Goal: Participate in discussion

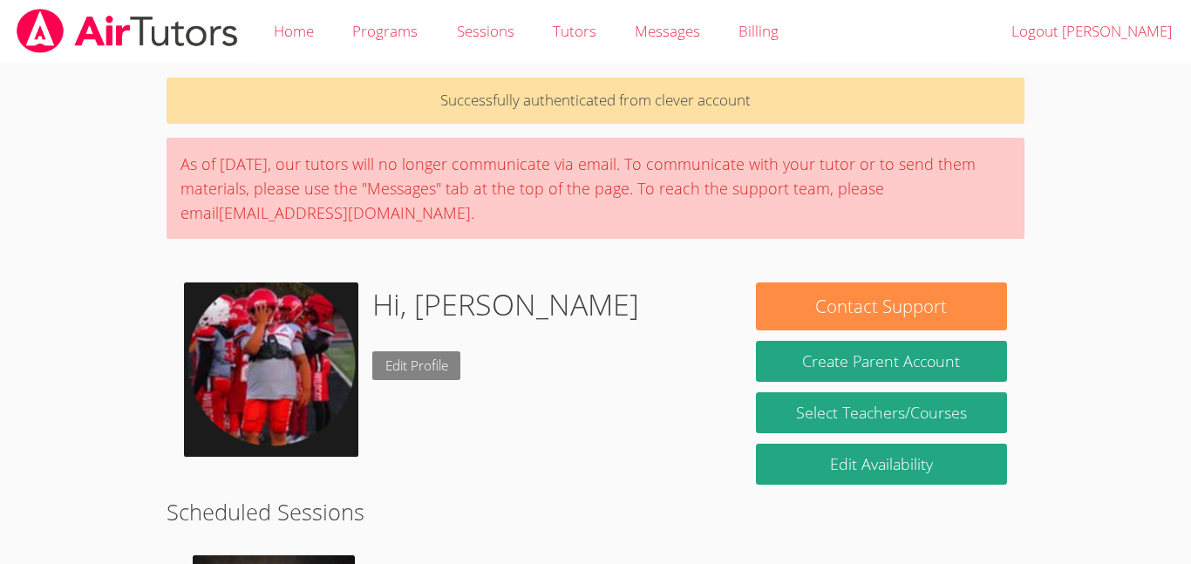
click at [398, 369] on link "Edit Profile" at bounding box center [416, 365] width 89 height 29
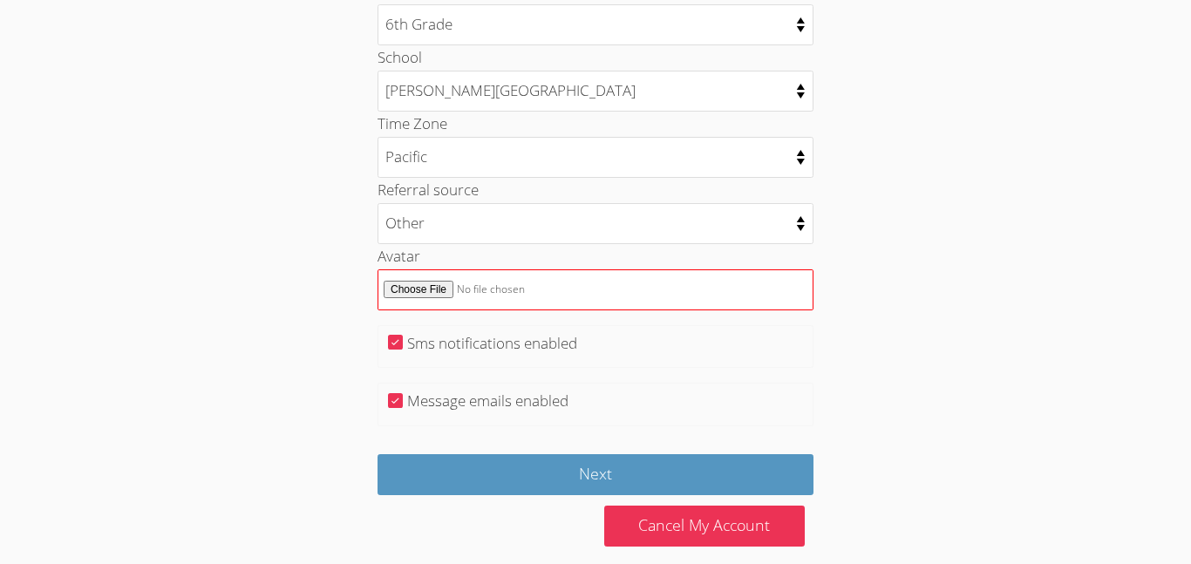
scroll to position [907, 0]
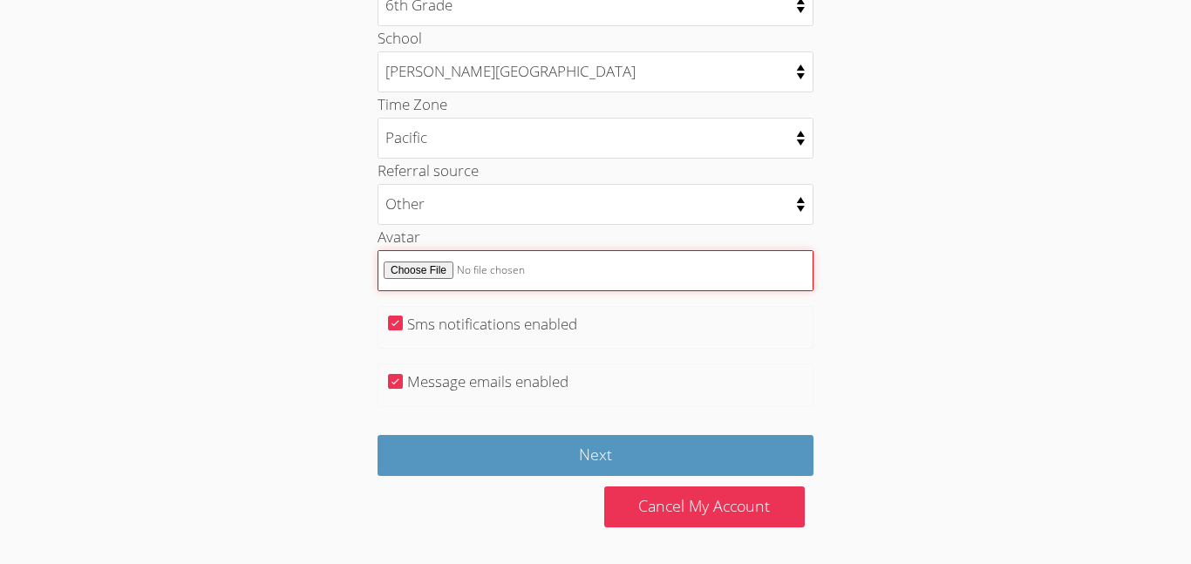
click at [466, 280] on input "Avatar" at bounding box center [595, 270] width 436 height 41
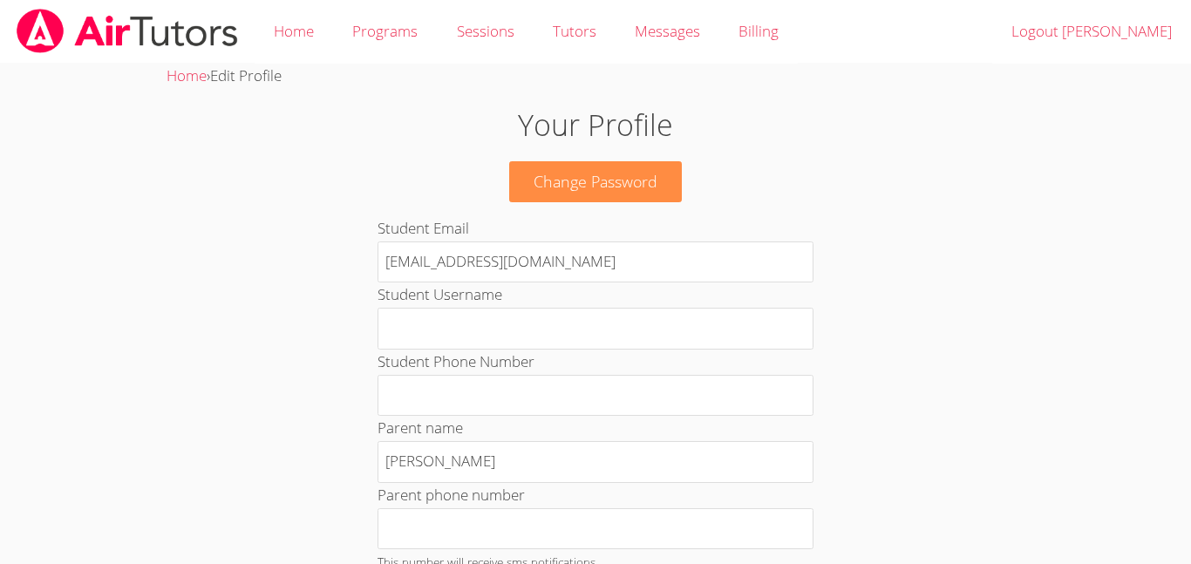
click at [180, 28] on img at bounding box center [127, 31] width 225 height 44
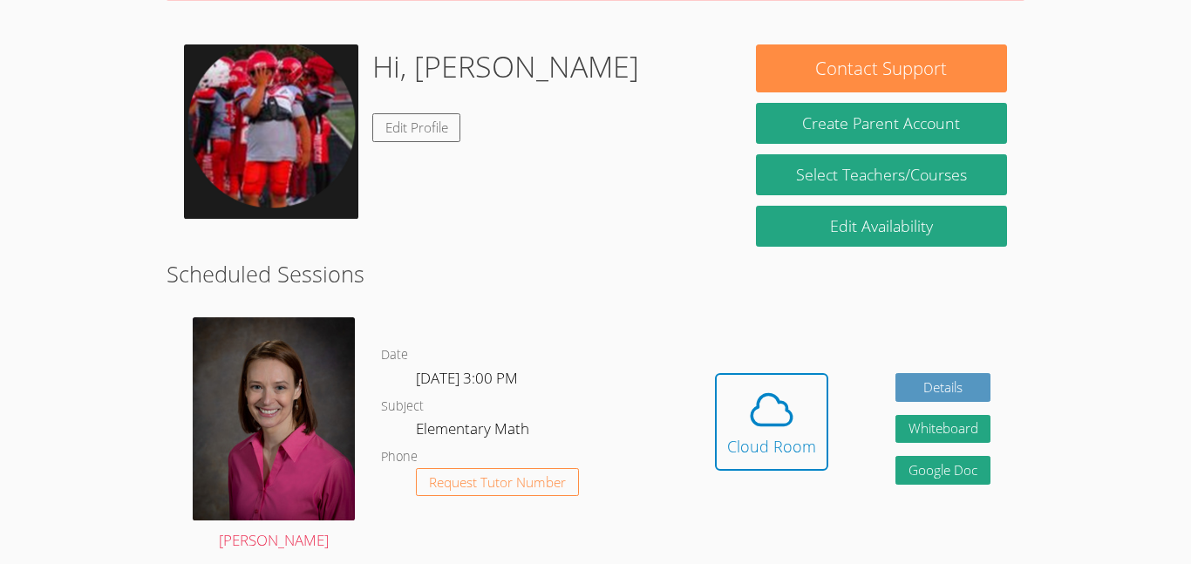
scroll to position [172, 0]
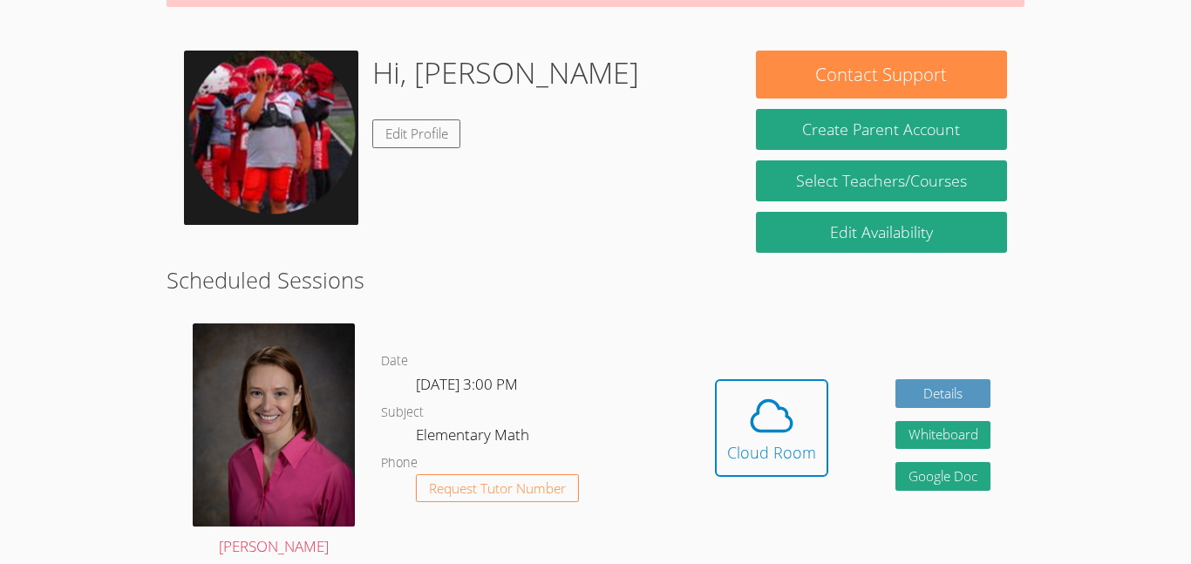
click at [586, 80] on div "Hi, Dionicio Edit Profile" at bounding box center [452, 138] width 537 height 174
click at [747, 395] on icon at bounding box center [771, 415] width 49 height 49
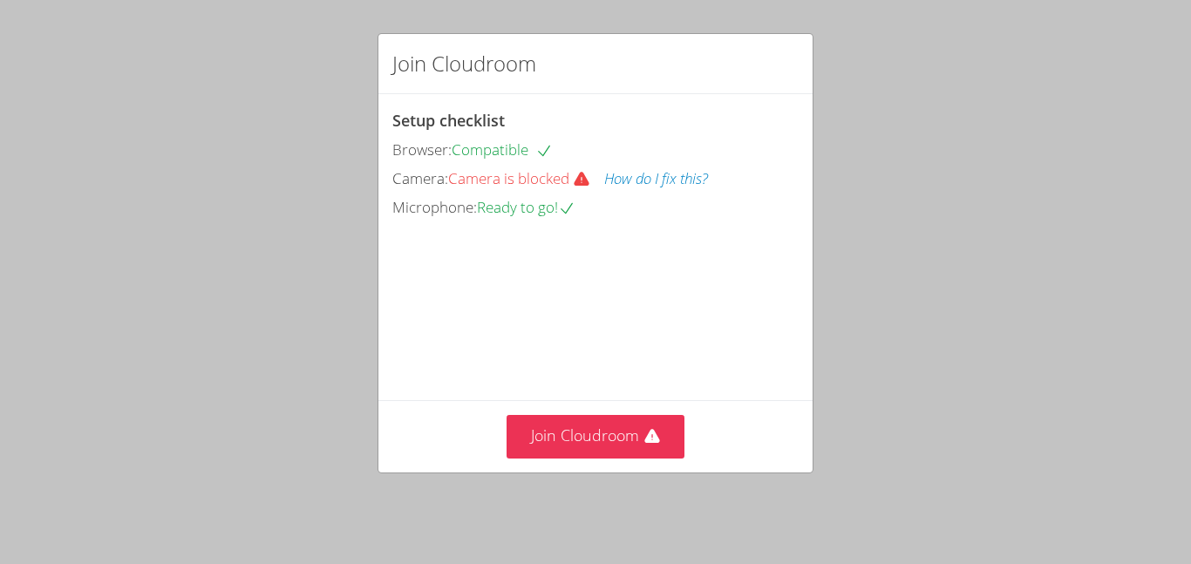
click at [553, 330] on video at bounding box center [522, 299] width 261 height 131
click at [587, 461] on div "Join Cloudroom" at bounding box center [595, 435] width 434 height 71
click at [592, 435] on button "Join Cloudroom" at bounding box center [595, 436] width 179 height 43
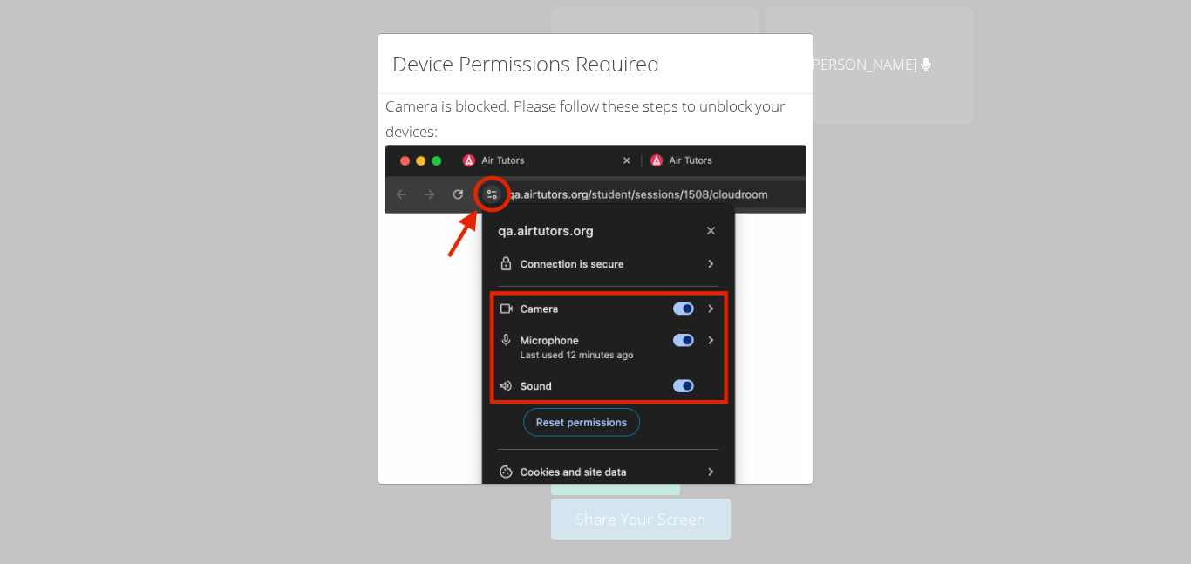
click at [847, 125] on div "Device Permissions Required Camera is blocked . Please follow these steps to un…" at bounding box center [595, 282] width 1191 height 564
click at [709, 445] on img at bounding box center [595, 342] width 420 height 394
click at [709, 400] on img at bounding box center [595, 342] width 420 height 394
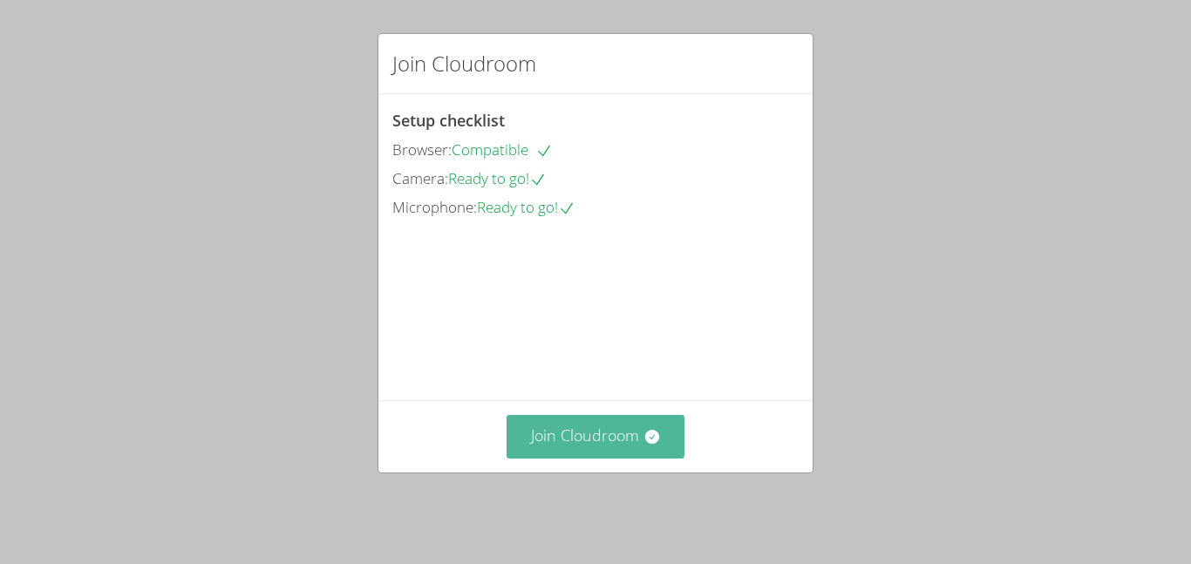
click at [567, 444] on button "Join Cloudroom" at bounding box center [595, 436] width 179 height 43
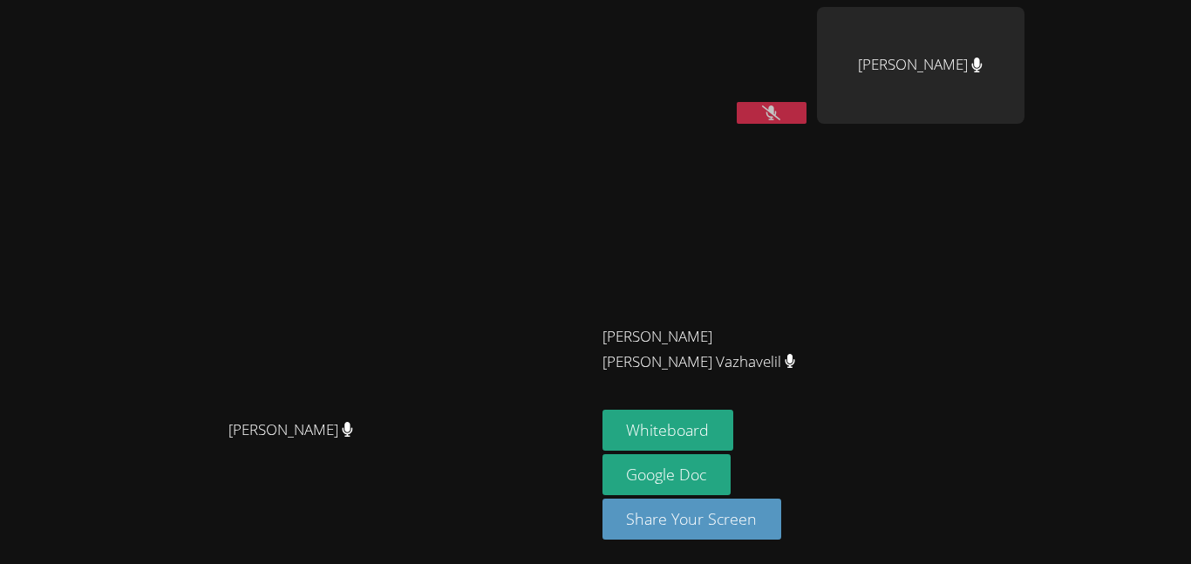
click at [806, 102] on button at bounding box center [771, 113] width 70 height 22
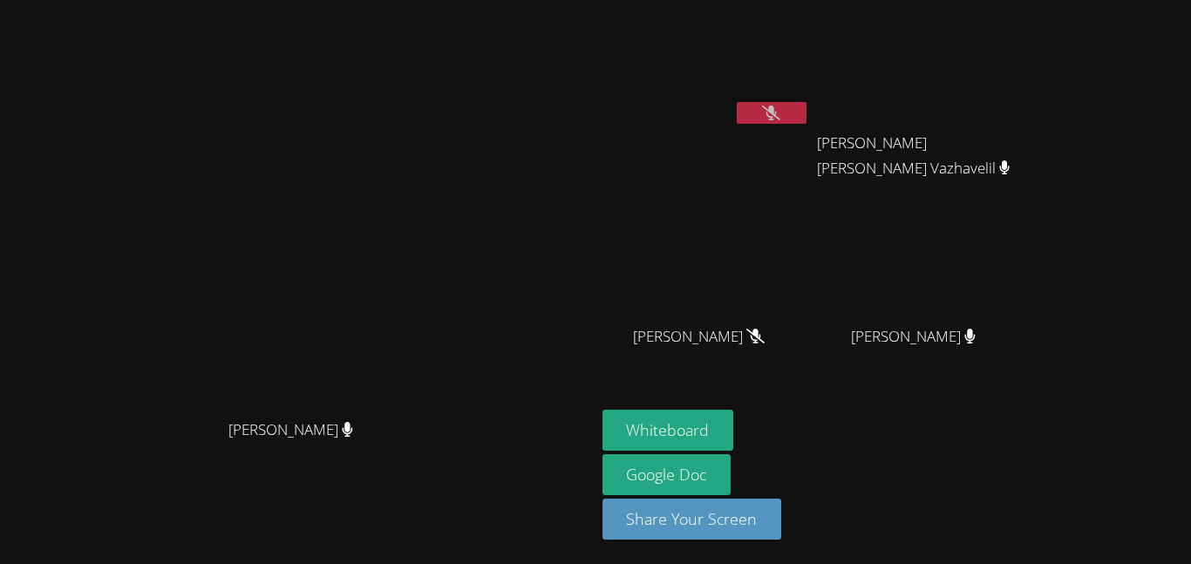
click at [780, 116] on icon at bounding box center [771, 112] width 18 height 15
click at [806, 116] on button at bounding box center [771, 113] width 70 height 22
click at [780, 116] on icon at bounding box center [771, 112] width 18 height 15
click at [806, 116] on button at bounding box center [771, 113] width 70 height 22
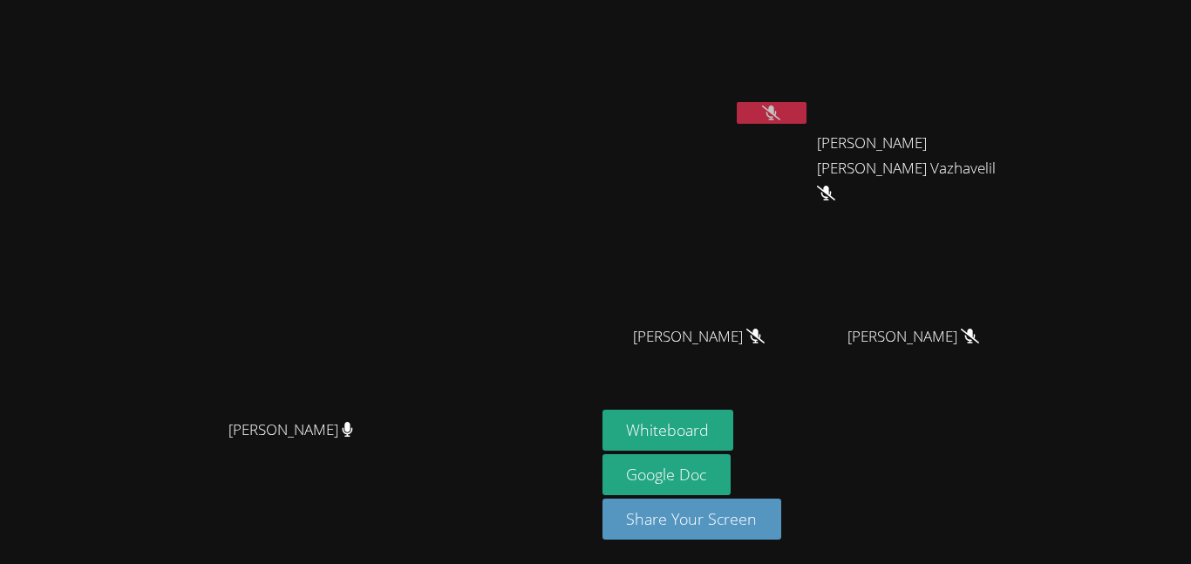
click at [780, 114] on icon at bounding box center [771, 112] width 18 height 15
click at [777, 114] on icon at bounding box center [770, 112] width 11 height 15
click at [734, 414] on button "Whiteboard" at bounding box center [668, 430] width 132 height 41
click at [806, 120] on button at bounding box center [771, 113] width 70 height 22
click at [806, 110] on button at bounding box center [771, 113] width 70 height 22
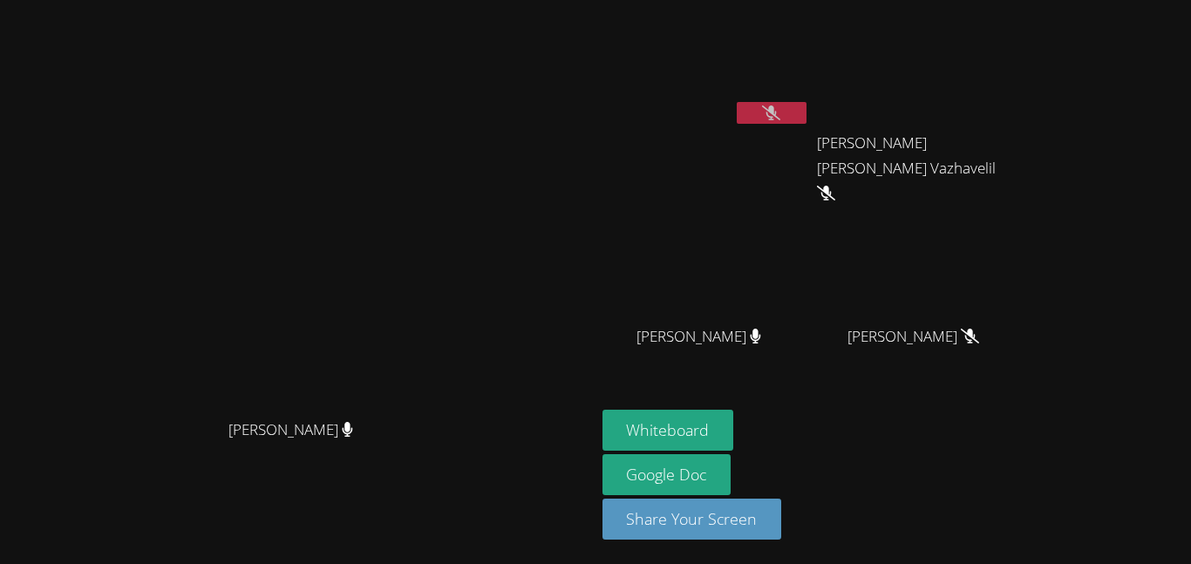
click at [806, 110] on button at bounding box center [771, 113] width 70 height 22
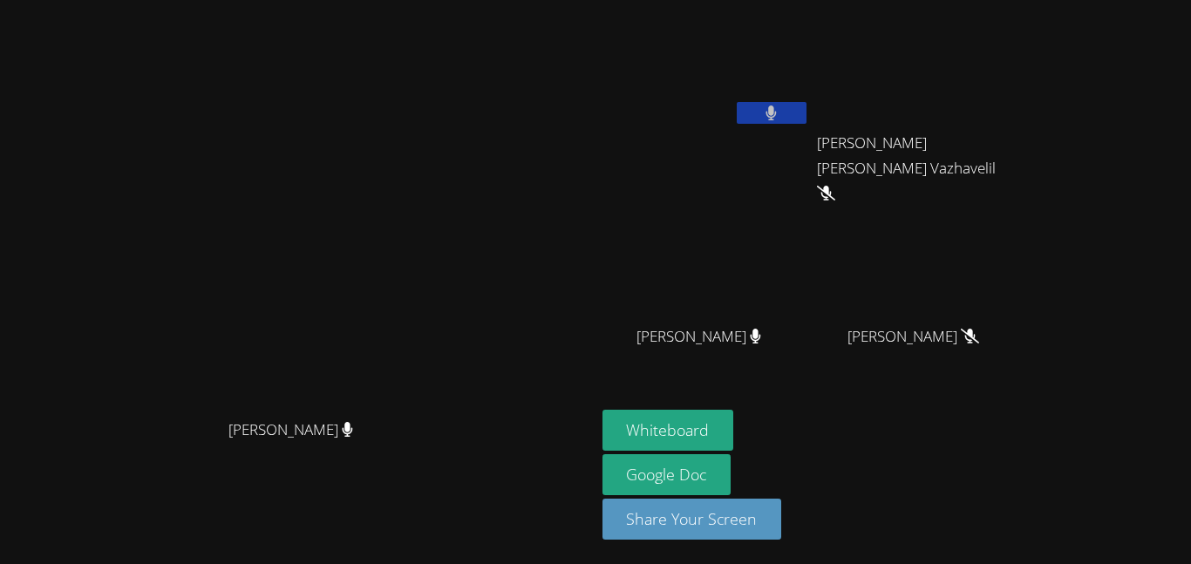
click at [806, 110] on button at bounding box center [771, 113] width 70 height 22
click at [780, 109] on icon at bounding box center [771, 112] width 18 height 15
click at [777, 109] on icon at bounding box center [770, 112] width 11 height 15
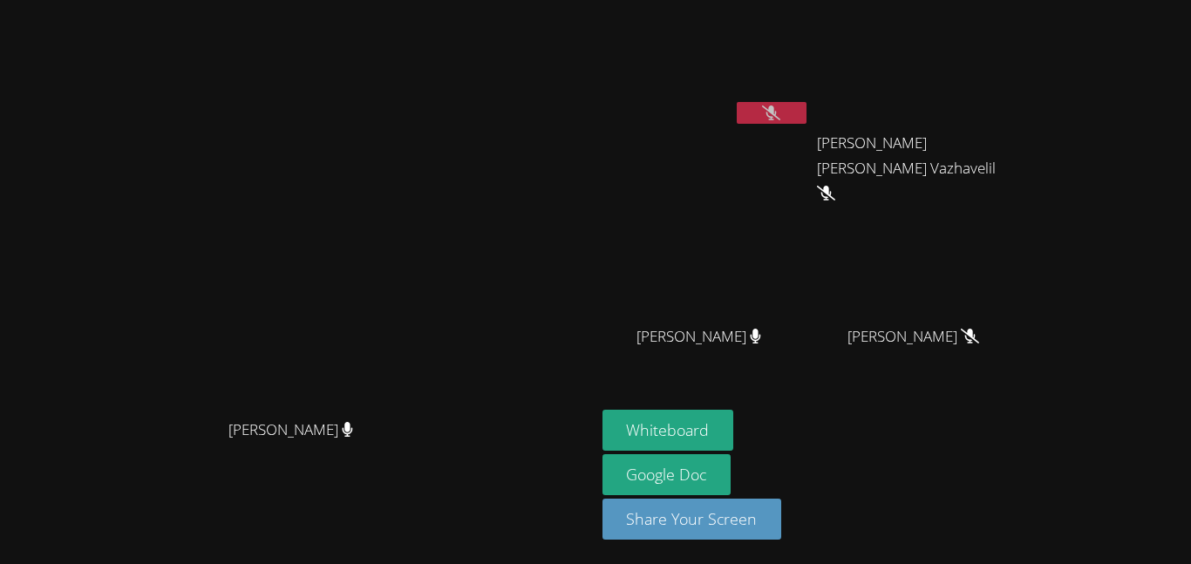
click at [780, 109] on icon at bounding box center [771, 112] width 18 height 15
click at [777, 109] on icon at bounding box center [770, 112] width 11 height 15
click at [780, 112] on icon at bounding box center [771, 112] width 18 height 15
click at [777, 112] on icon at bounding box center [771, 112] width 10 height 15
click at [780, 106] on icon at bounding box center [771, 112] width 18 height 15
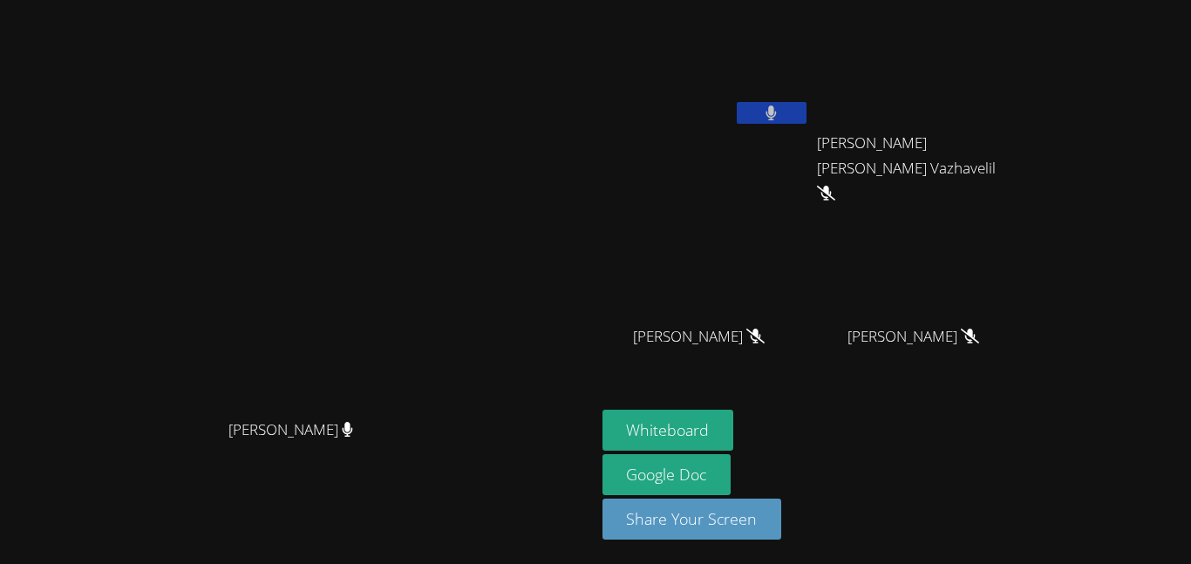
click at [806, 106] on button at bounding box center [771, 113] width 70 height 22
click at [806, 122] on button at bounding box center [771, 113] width 70 height 22
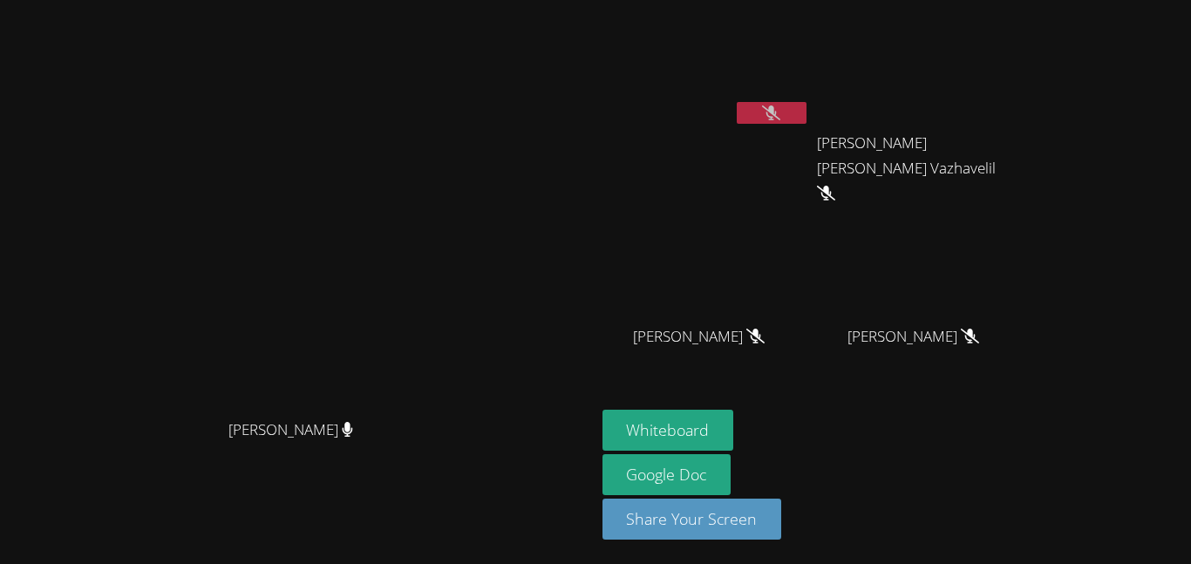
click at [806, 102] on button at bounding box center [771, 113] width 70 height 22
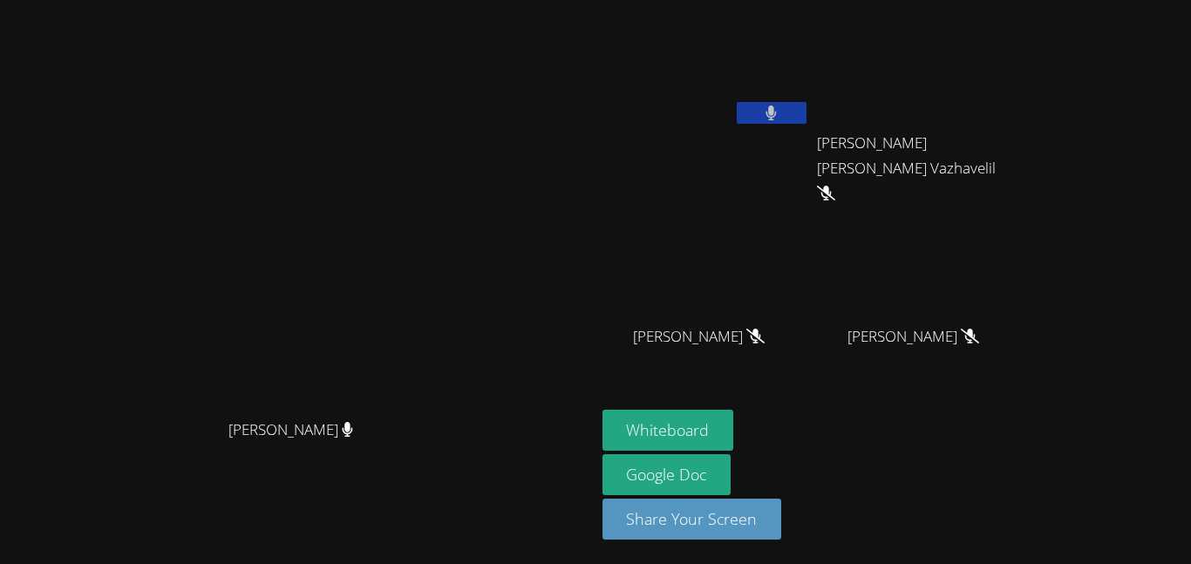
click at [806, 102] on button at bounding box center [771, 113] width 70 height 22
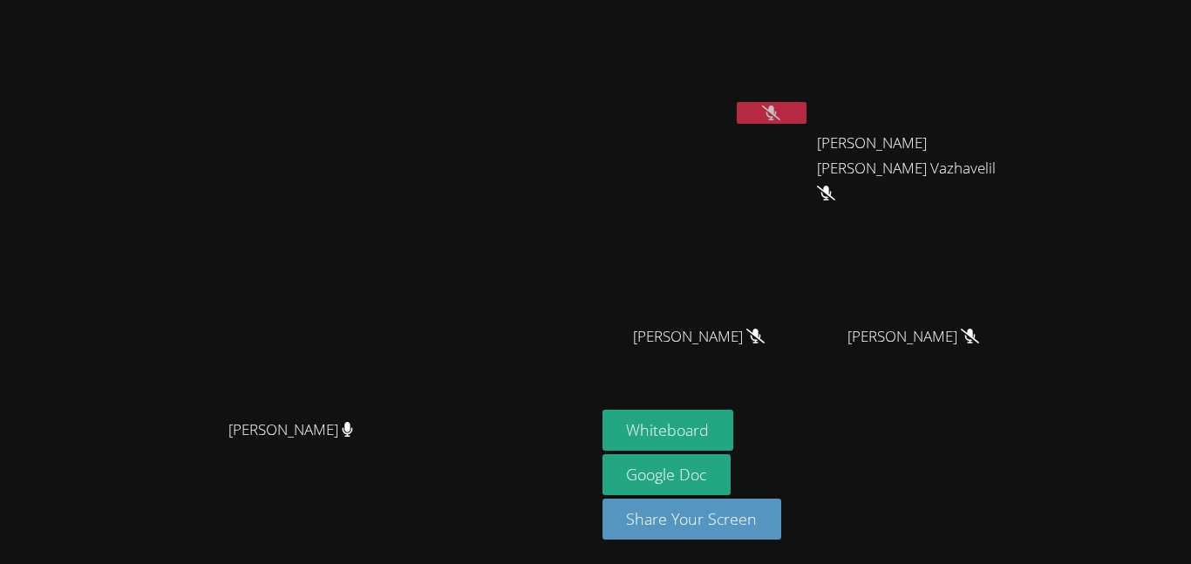
click at [806, 102] on button at bounding box center [771, 113] width 70 height 22
click at [806, 105] on button at bounding box center [771, 113] width 70 height 22
click at [780, 105] on icon at bounding box center [771, 112] width 18 height 15
click at [806, 105] on button at bounding box center [771, 113] width 70 height 22
click at [777, 105] on icon at bounding box center [770, 112] width 11 height 15
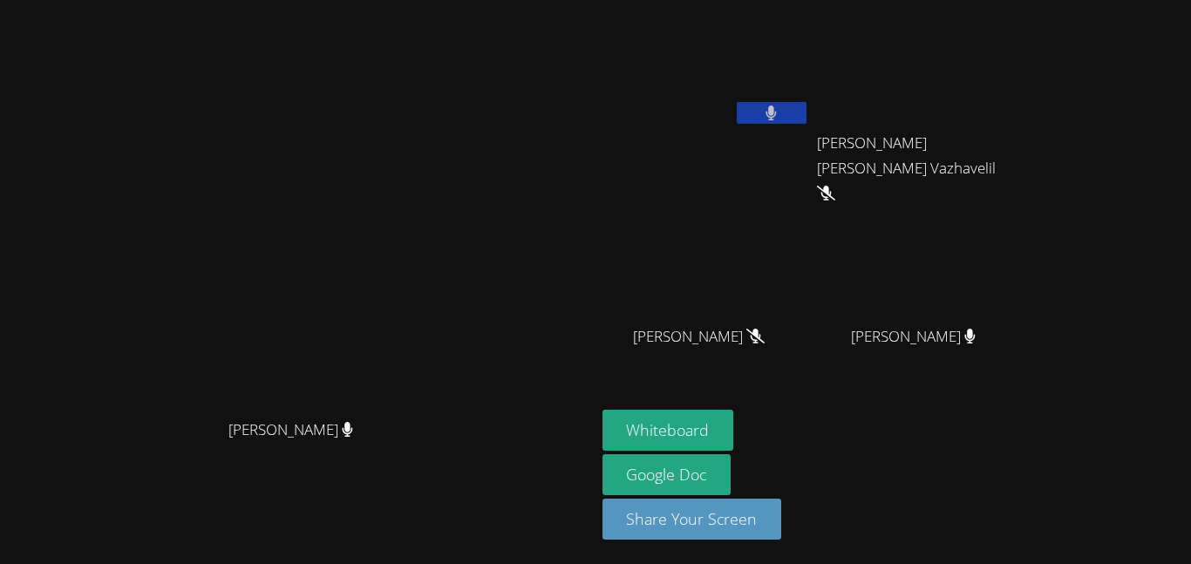
click at [806, 105] on button at bounding box center [771, 113] width 70 height 22
click at [780, 105] on icon at bounding box center [771, 112] width 18 height 15
click at [806, 105] on button at bounding box center [771, 113] width 70 height 22
click at [780, 105] on icon at bounding box center [771, 112] width 18 height 15
click at [806, 105] on button at bounding box center [771, 113] width 70 height 22
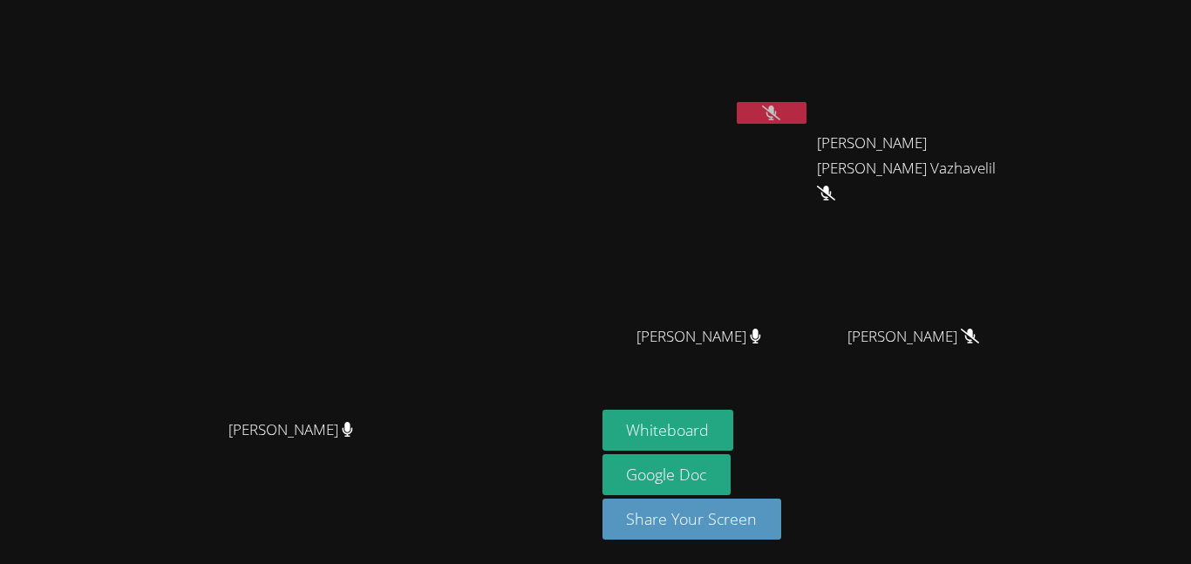
click at [780, 111] on icon at bounding box center [771, 112] width 18 height 15
click at [806, 126] on div at bounding box center [771, 115] width 70 height 26
click at [806, 104] on button at bounding box center [771, 113] width 70 height 22
click at [806, 103] on button at bounding box center [771, 113] width 70 height 22
click at [806, 105] on button at bounding box center [771, 113] width 70 height 22
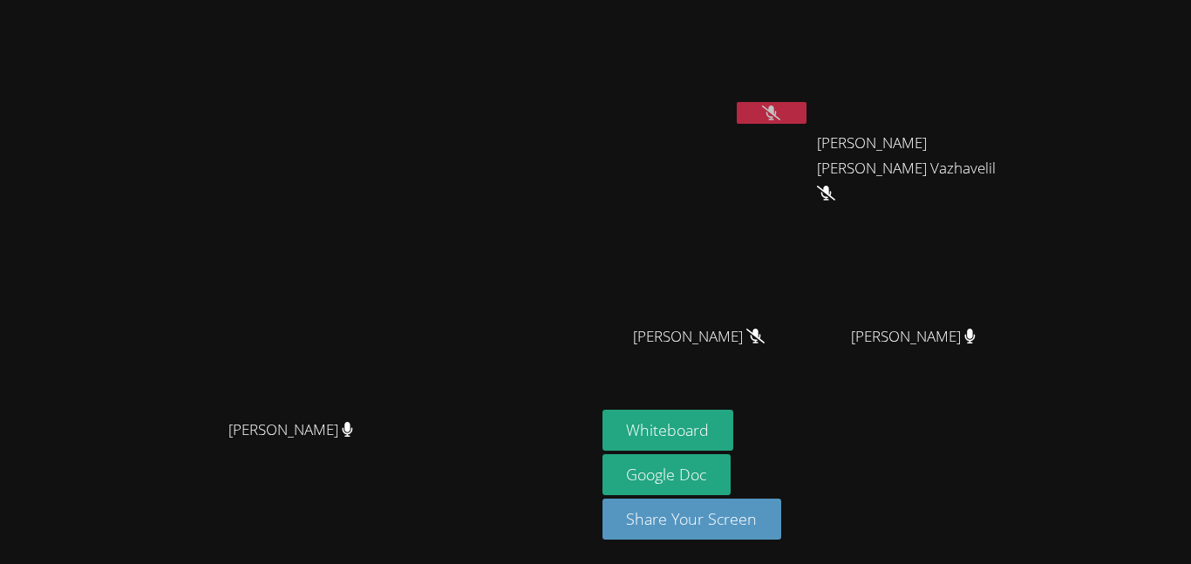
click at [780, 114] on icon at bounding box center [771, 112] width 18 height 15
click at [806, 109] on button at bounding box center [771, 113] width 70 height 22
click at [777, 119] on icon at bounding box center [771, 112] width 10 height 15
click at [428, 220] on video at bounding box center [296, 247] width 261 height 327
click at [588, 135] on div "[PERSON_NAME]" at bounding box center [297, 247] width 581 height 327
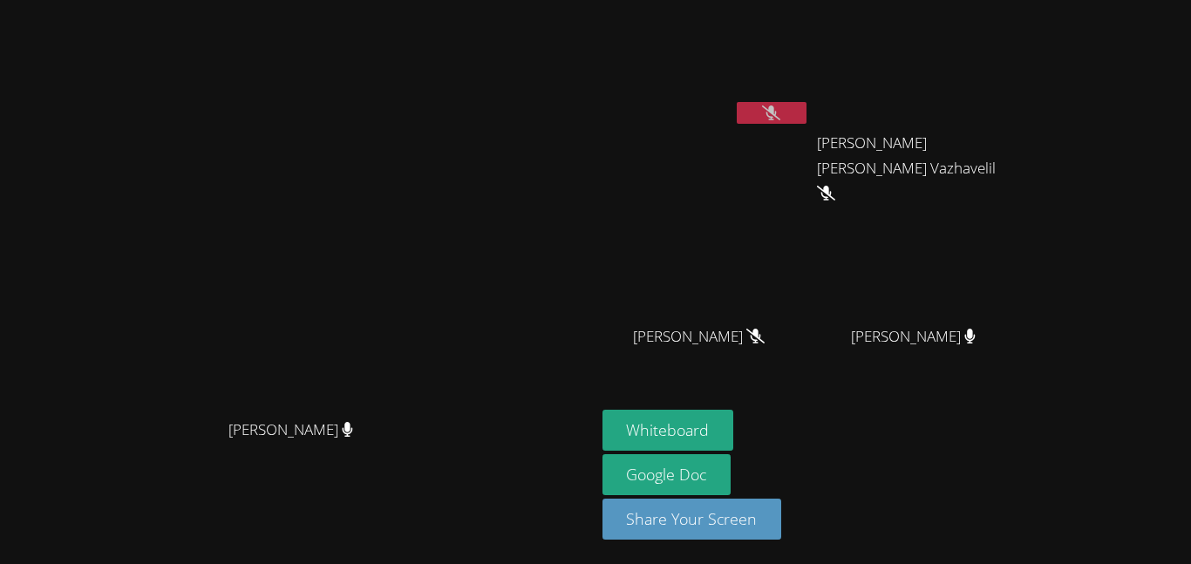
click at [588, 135] on div "[PERSON_NAME]" at bounding box center [297, 247] width 581 height 327
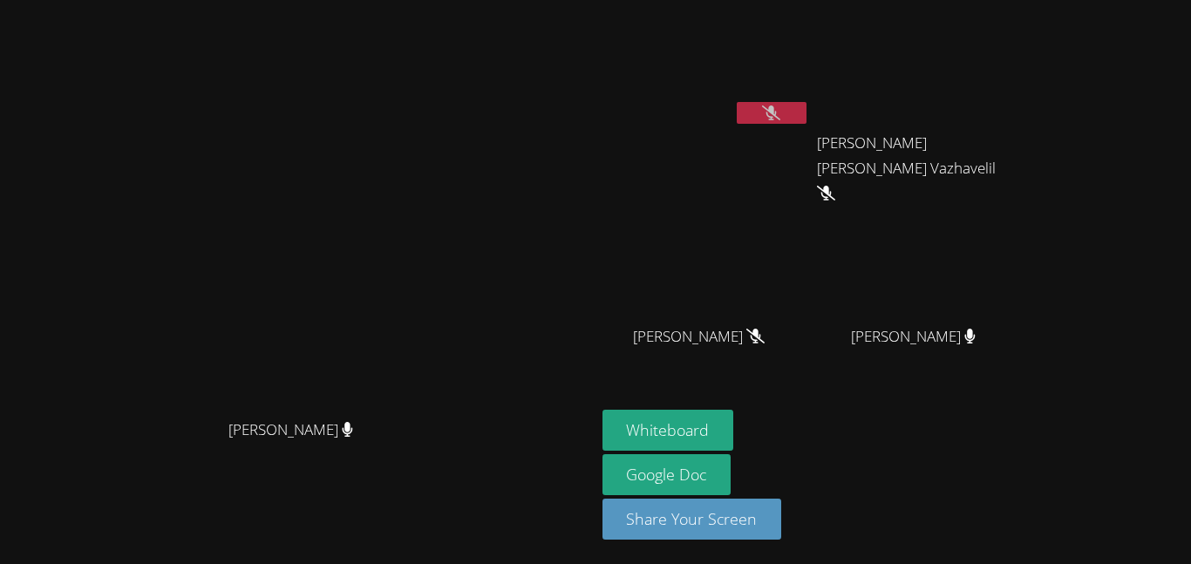
click at [280, 411] on video at bounding box center [296, 247] width 261 height 327
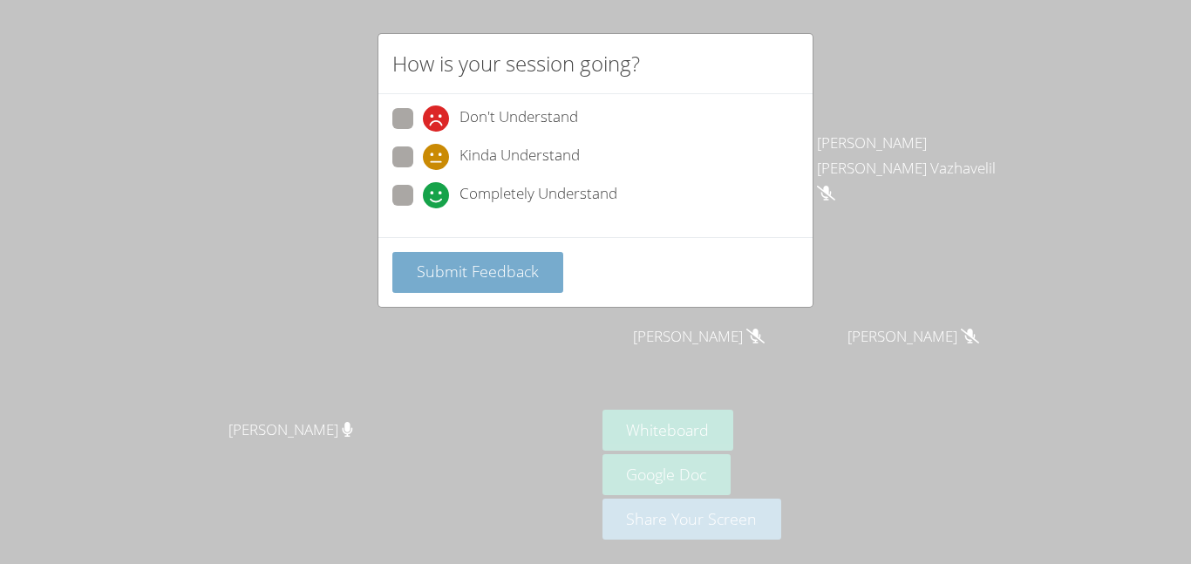
click at [500, 282] on span "Submit Feedback" at bounding box center [478, 271] width 122 height 21
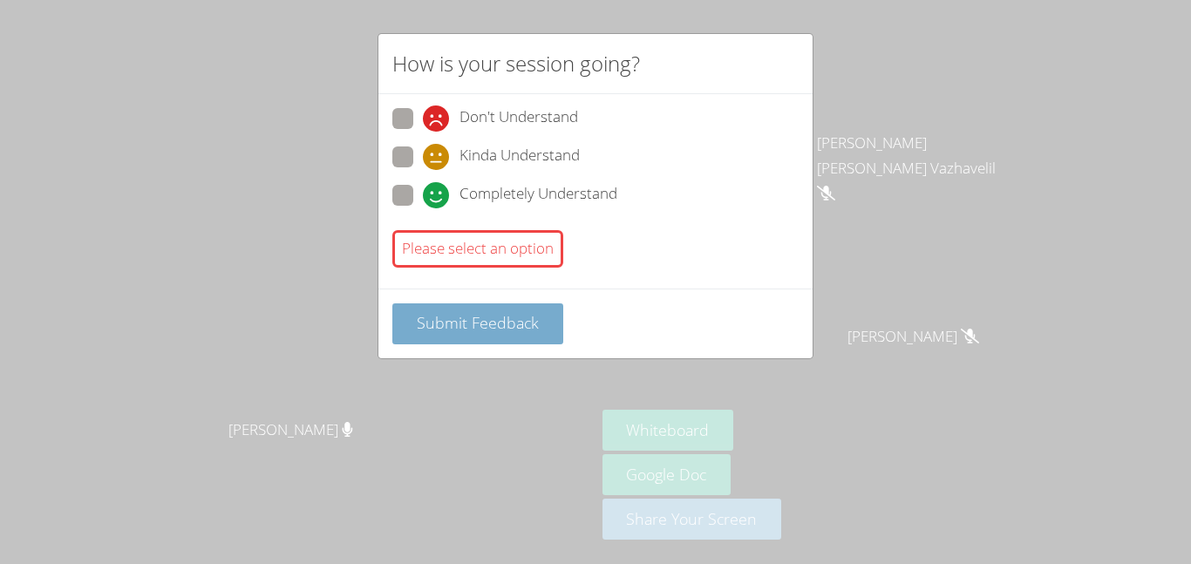
click at [512, 312] on span "Submit Feedback" at bounding box center [478, 322] width 122 height 21
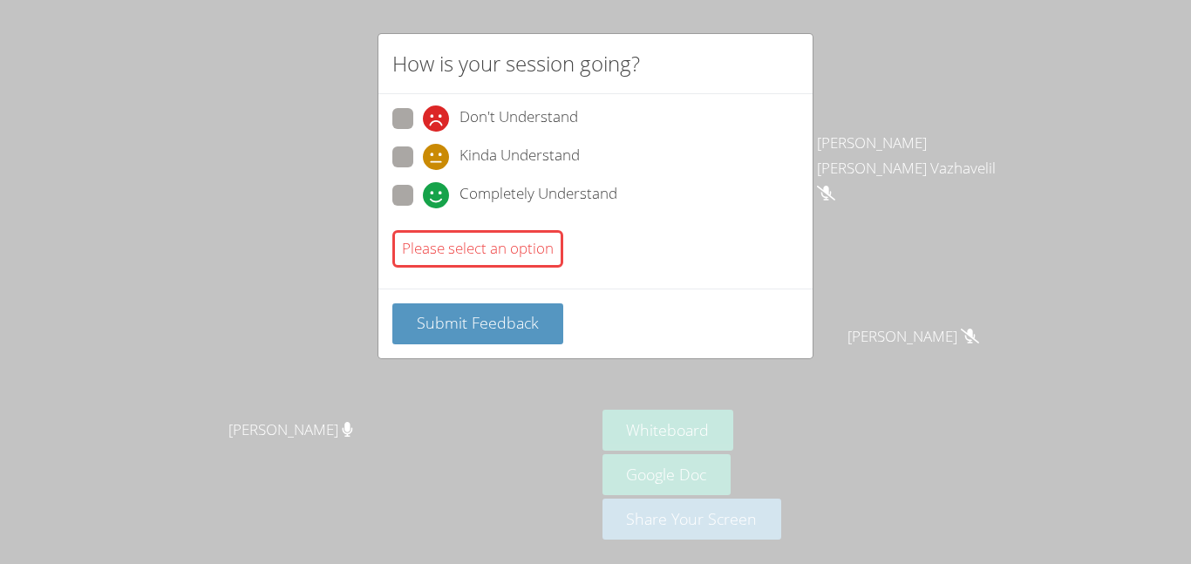
click at [912, 117] on div "How is your session going? Don't Understand Kinda Understand Completely Underst…" at bounding box center [595, 282] width 1191 height 564
click at [911, 119] on div "How is your session going? Don't Understand Kinda Understand Completely Underst…" at bounding box center [595, 282] width 1191 height 564
click at [485, 153] on span "Kinda Understand" at bounding box center [519, 157] width 120 height 26
click at [438, 153] on input "Kinda Understand" at bounding box center [430, 153] width 15 height 15
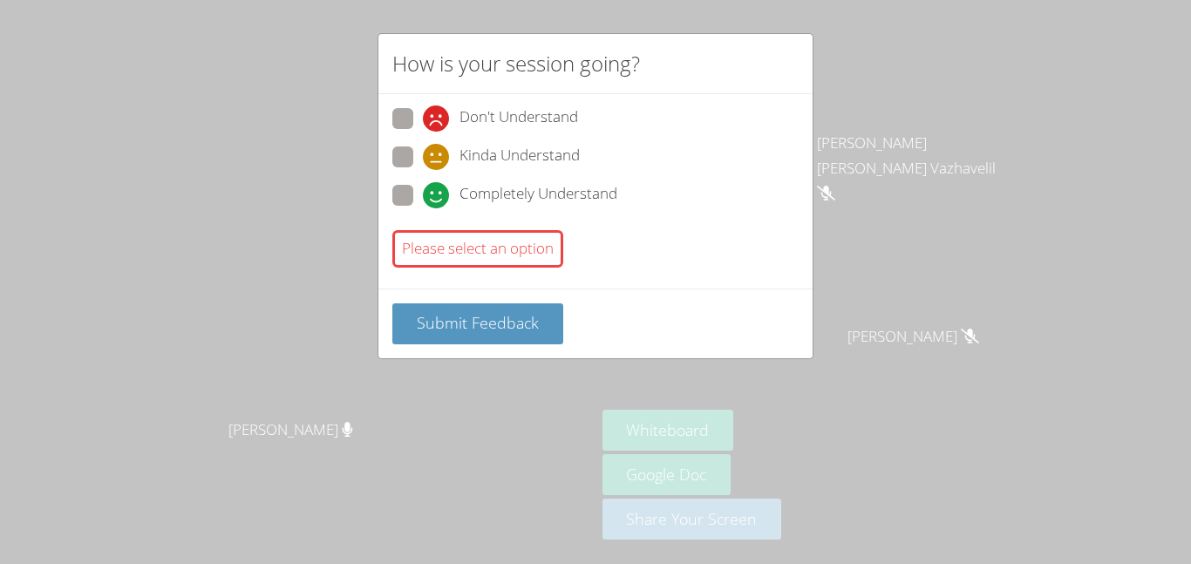
radio input "true"
click at [485, 153] on span "Kinda Understand" at bounding box center [519, 157] width 120 height 26
click at [438, 153] on input "Kinda Understand" at bounding box center [430, 153] width 15 height 15
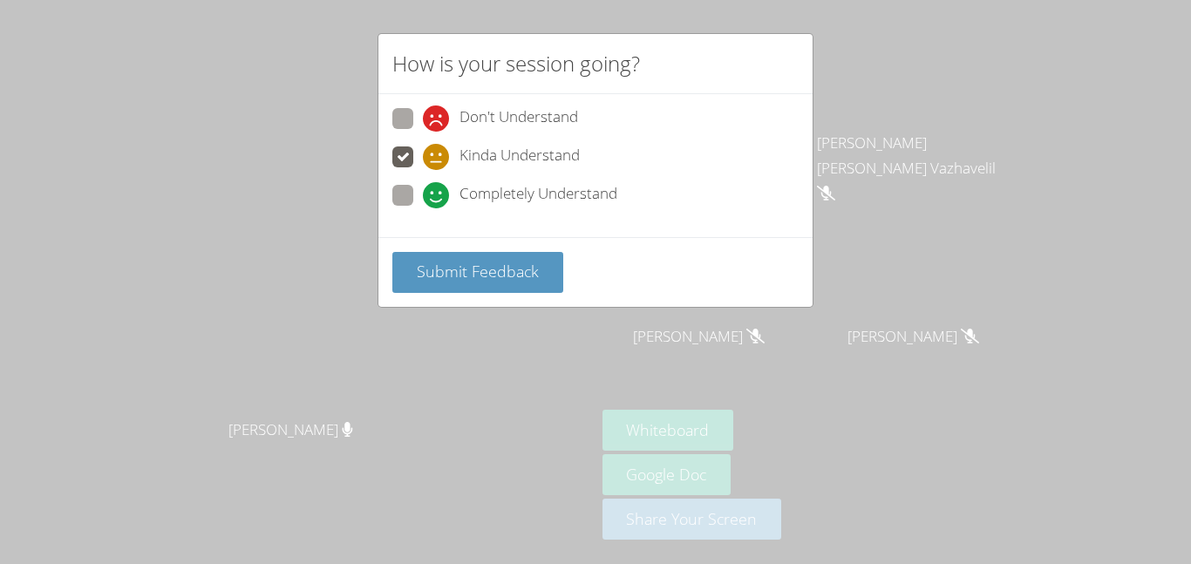
click at [567, 98] on div "Don't Understand Kinda Understand Completely Understand" at bounding box center [595, 165] width 434 height 143
click at [564, 121] on span "Don't Understand" at bounding box center [518, 118] width 119 height 26
click at [438, 121] on input "Don't Understand" at bounding box center [430, 115] width 15 height 15
radio input "true"
click at [910, 116] on div "How is your session going? Don't Understand Kinda Understand Completely Underst…" at bounding box center [595, 282] width 1191 height 564
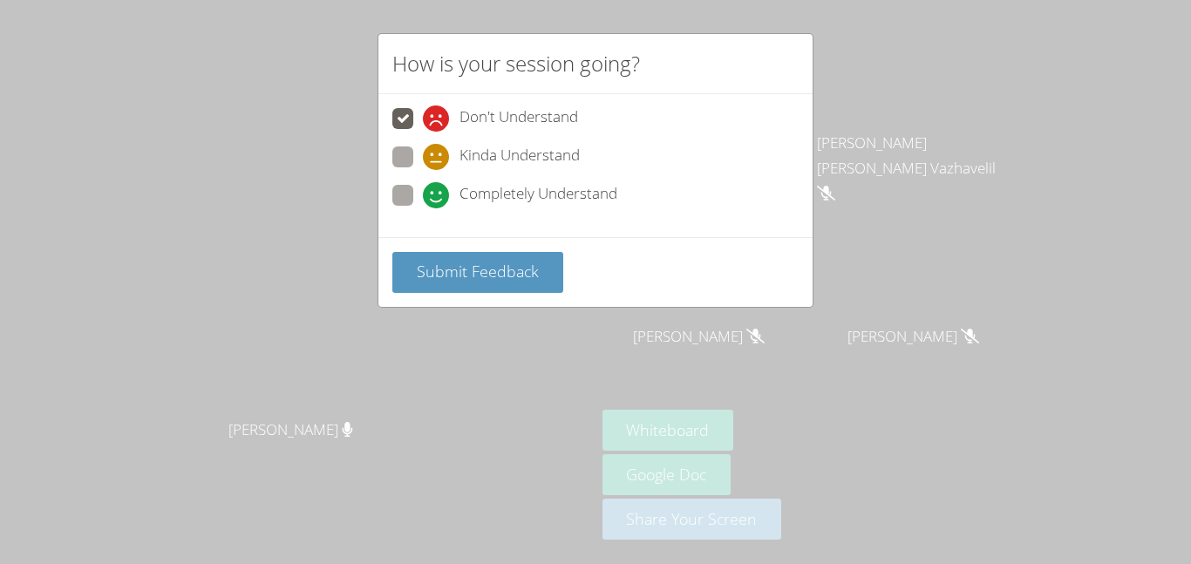
click at [658, 105] on div "Don't Understand Kinda Understand Completely Understand" at bounding box center [595, 165] width 434 height 143
click at [431, 164] on icon at bounding box center [436, 157] width 26 height 26
click at [431, 161] on input "Kinda Understand" at bounding box center [430, 153] width 15 height 15
radio input "true"
click at [431, 164] on icon at bounding box center [436, 157] width 26 height 26
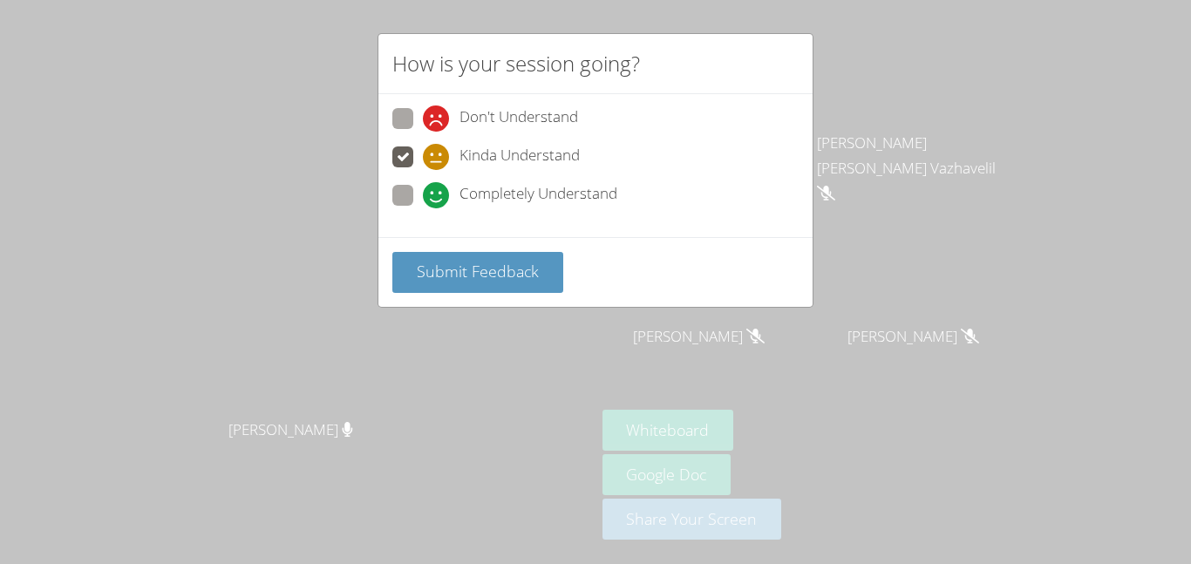
click at [431, 161] on input "Kinda Understand" at bounding box center [430, 153] width 15 height 15
click at [437, 191] on icon at bounding box center [436, 195] width 26 height 26
click at [437, 191] on input "Completely Understand" at bounding box center [430, 192] width 15 height 15
radio input "true"
